Goal: Information Seeking & Learning: Learn about a topic

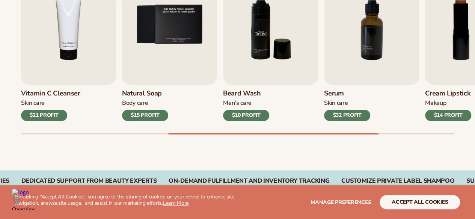
click at [267, 29] on img "6 / 9" at bounding box center [270, 24] width 95 height 121
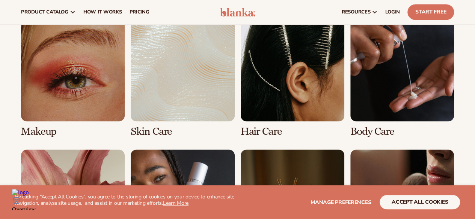
scroll to position [544, 0]
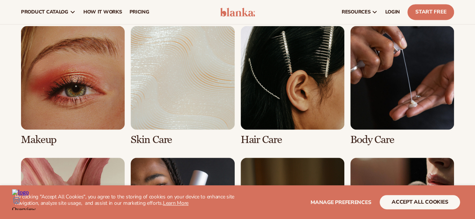
click at [298, 117] on link "3 / 8" at bounding box center [292, 86] width 104 height 120
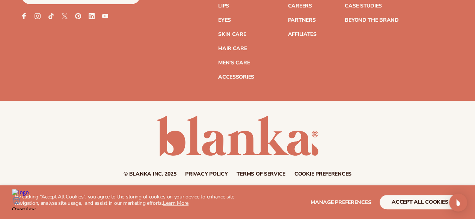
scroll to position [1402, 0]
